Goal: Information Seeking & Learning: Learn about a topic

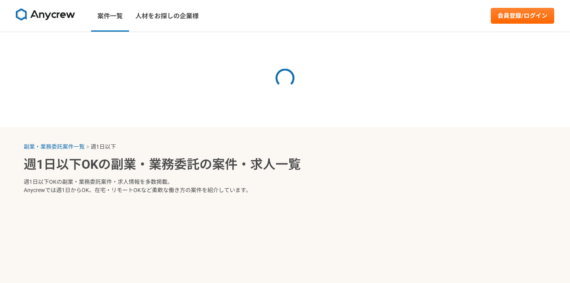
select select "1"
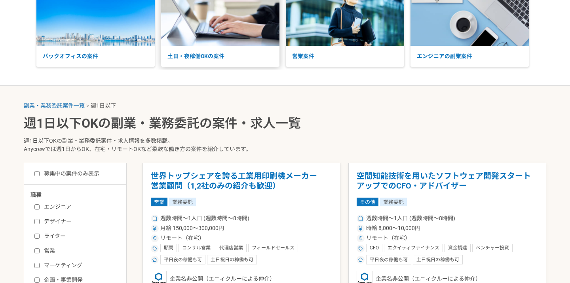
scroll to position [168, 0]
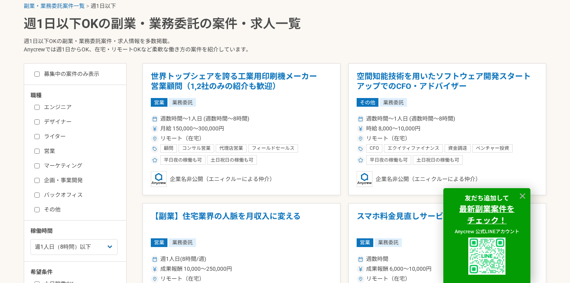
click at [81, 117] on div "エンジニア デザイナー ライター 営業 マーケティング 企画・事業開発 バックオフィス その他" at bounding box center [77, 157] width 95 height 113
click at [57, 117] on div "エンジニア デザイナー ライター 営業 マーケティング 企画・事業開発 バックオフィス その他" at bounding box center [77, 157] width 95 height 113
click at [45, 119] on label "デザイナー" at bounding box center [79, 122] width 91 height 8
click at [40, 119] on input "デザイナー" at bounding box center [36, 121] width 5 height 5
checkbox input "true"
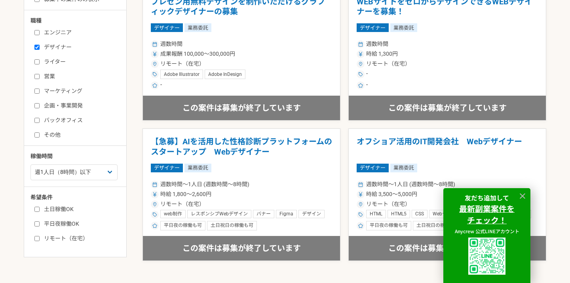
scroll to position [277, 0]
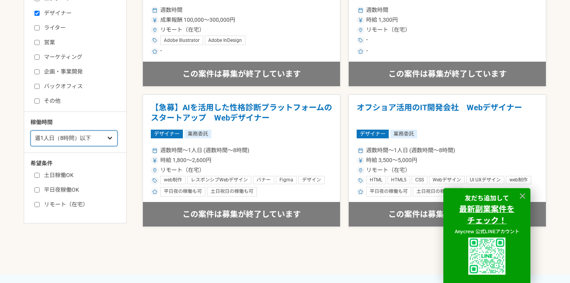
click at [103, 135] on select "週1人日（8時間）以下 週2人日（16時間）以下 週3人日（24時間）以下 週4人日（32時間）以下 週5人日（40時間）以下" at bounding box center [73, 139] width 87 height 16
select select "3"
click at [30, 131] on select "週1人日（8時間）以下 週2人日（16時間）以下 週3人日（24時間）以下 週4人日（32時間）以下 週5人日（40時間）以下" at bounding box center [73, 139] width 87 height 16
